Goal: Information Seeking & Learning: Learn about a topic

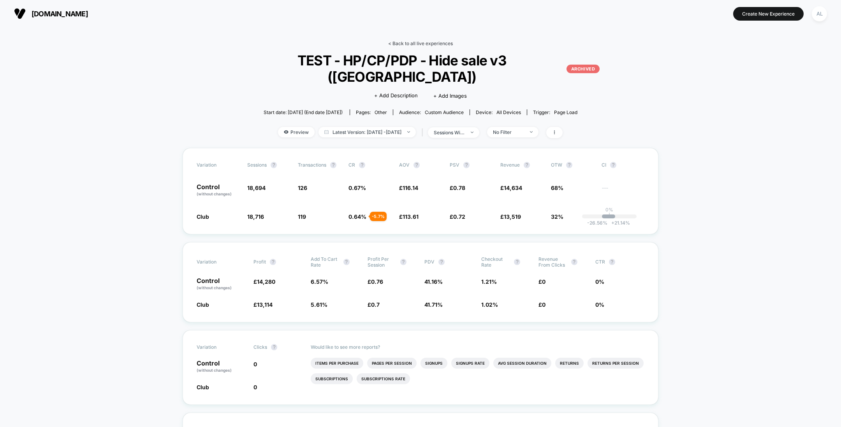
click at [404, 40] on link "< Back to all live experiences" at bounding box center [420, 43] width 65 height 6
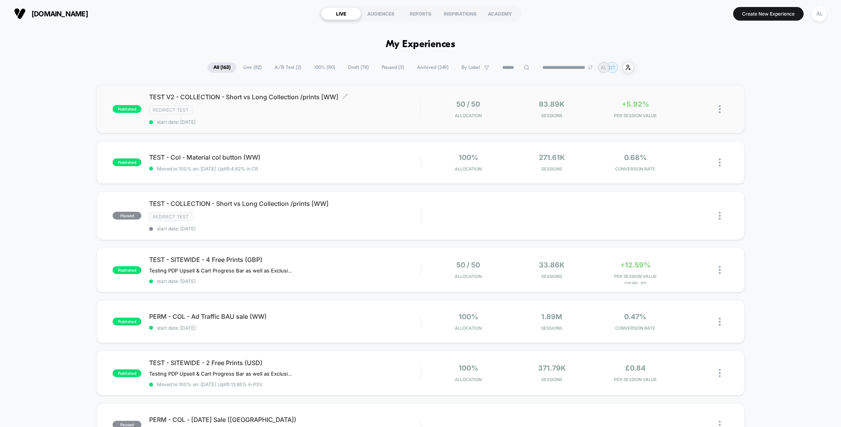
click at [396, 102] on div "TEST V2 - COLLECTION - Short vs Long Collection /prints [WW] Click to edit expe…" at bounding box center [284, 109] width 271 height 32
